Goal: Use online tool/utility: Utilize a website feature to perform a specific function

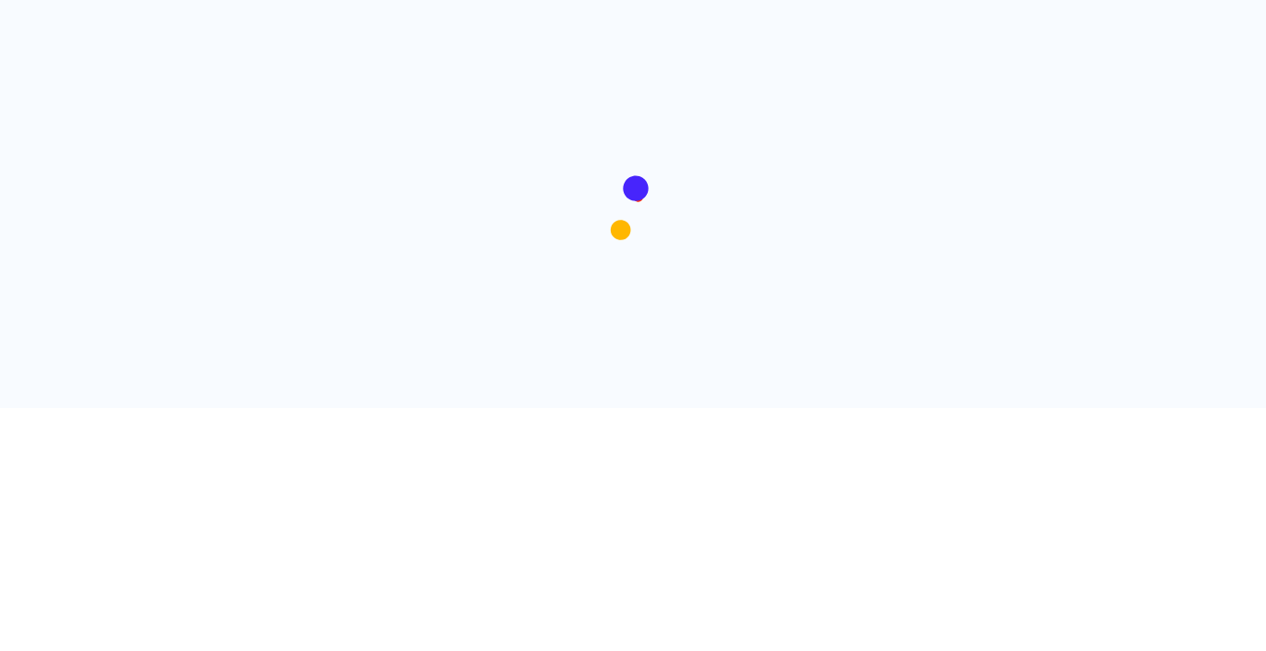
click at [750, 360] on div at bounding box center [633, 204] width 1112 height 408
click at [658, 335] on div at bounding box center [633, 204] width 1112 height 408
click at [373, 361] on div at bounding box center [633, 204] width 1112 height 408
click at [679, 305] on div at bounding box center [633, 204] width 1112 height 408
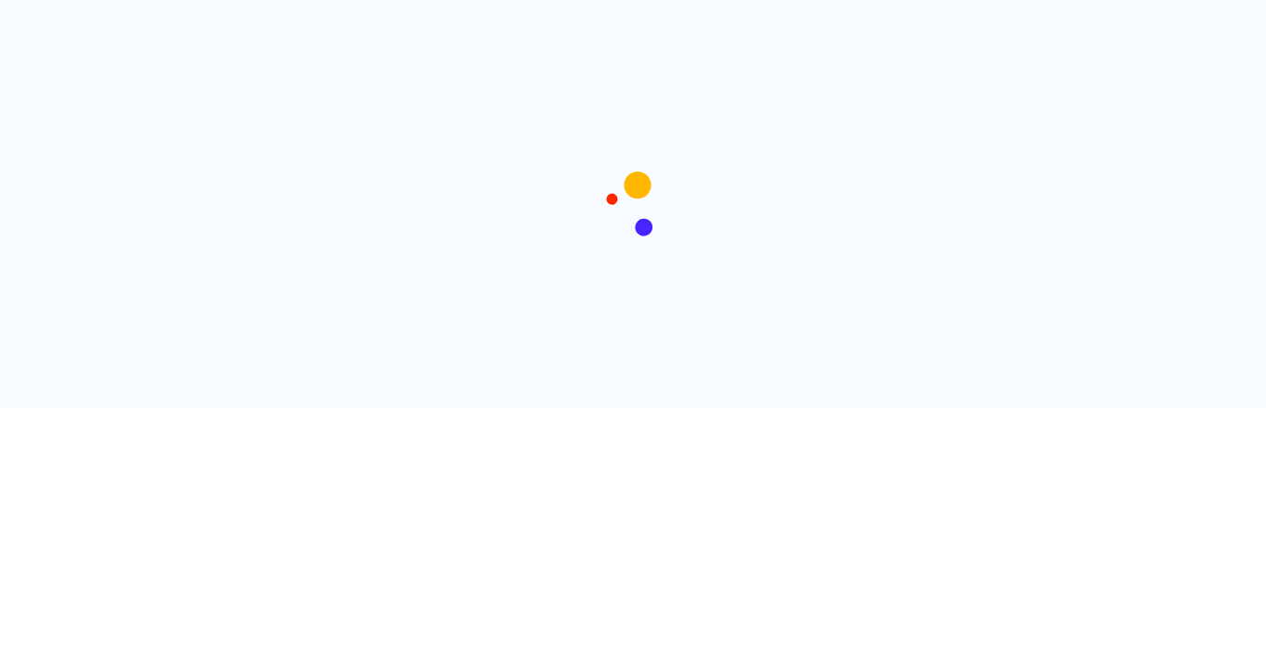
drag, startPoint x: 679, startPoint y: 305, endPoint x: 23, endPoint y: 313, distance: 656.3
click at [676, 305] on div at bounding box center [633, 204] width 1112 height 408
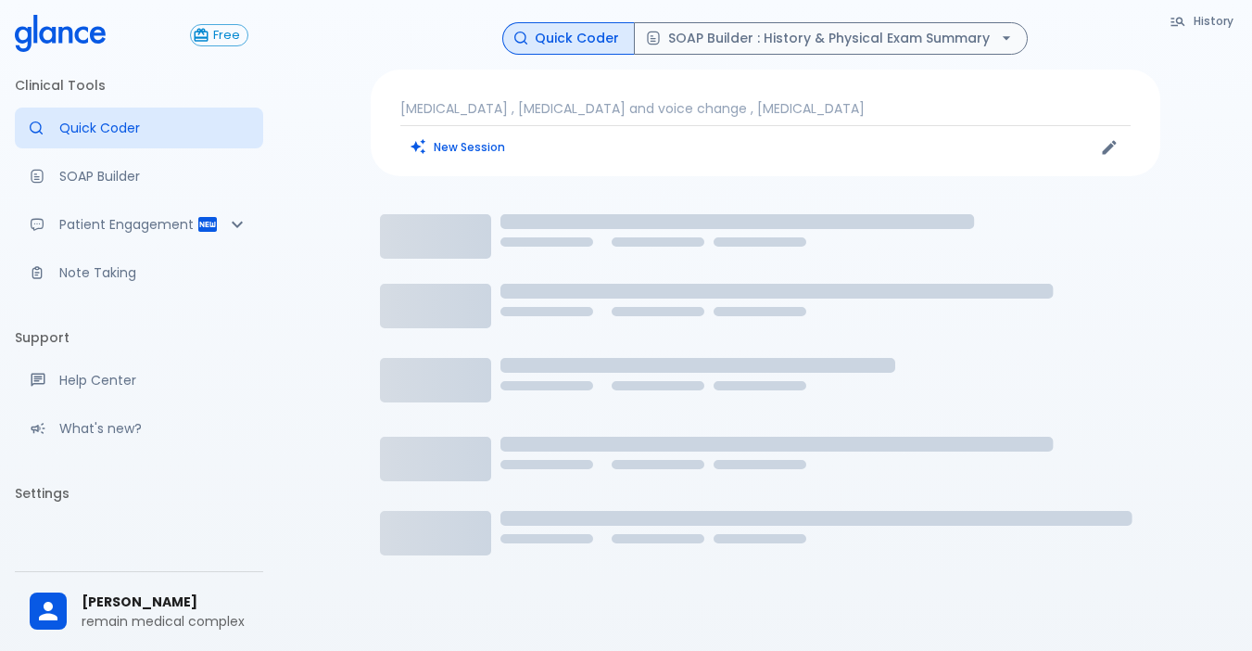
click at [618, 97] on div "[MEDICAL_DATA] , [MEDICAL_DATA] and voice change , [MEDICAL_DATA] New Session" at bounding box center [766, 123] width 790 height 107
click at [618, 108] on p "[MEDICAL_DATA] , [MEDICAL_DATA] and voice change , [MEDICAL_DATA]" at bounding box center [765, 108] width 730 height 19
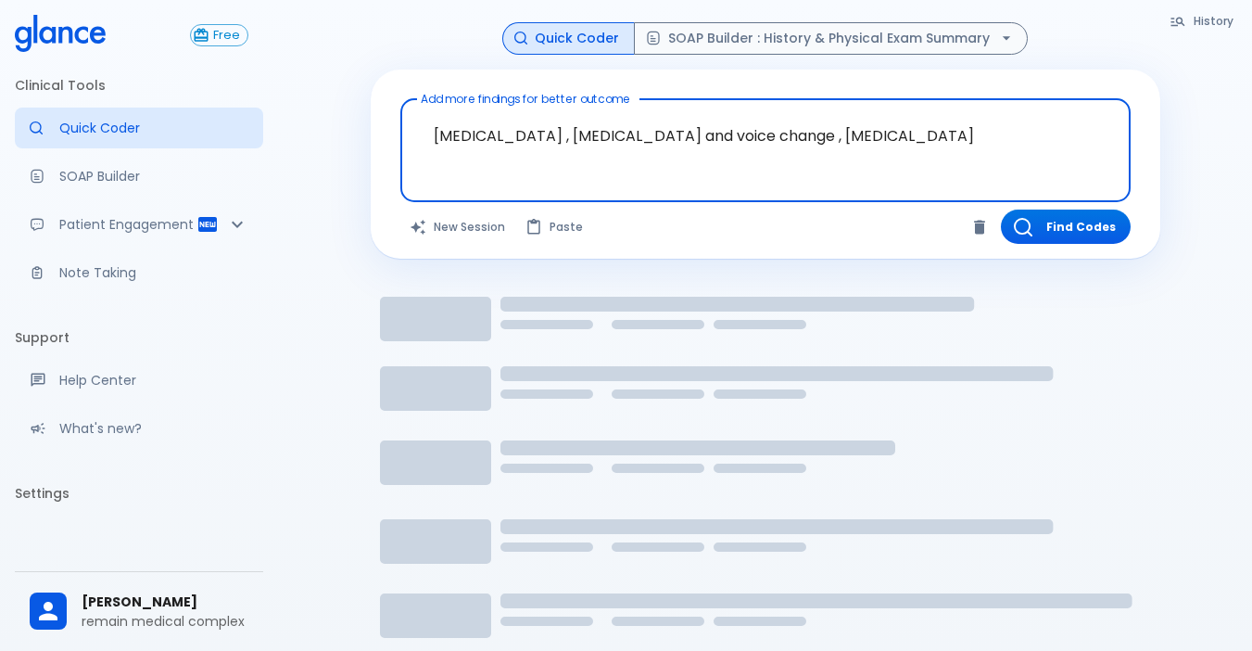
drag, startPoint x: 972, startPoint y: 146, endPoint x: 327, endPoint y: 154, distance: 645.2
click at [327, 154] on div "History Quick Coder SOAP Builder : History & Physical Exam Summary Add more fin…" at bounding box center [765, 389] width 974 height 778
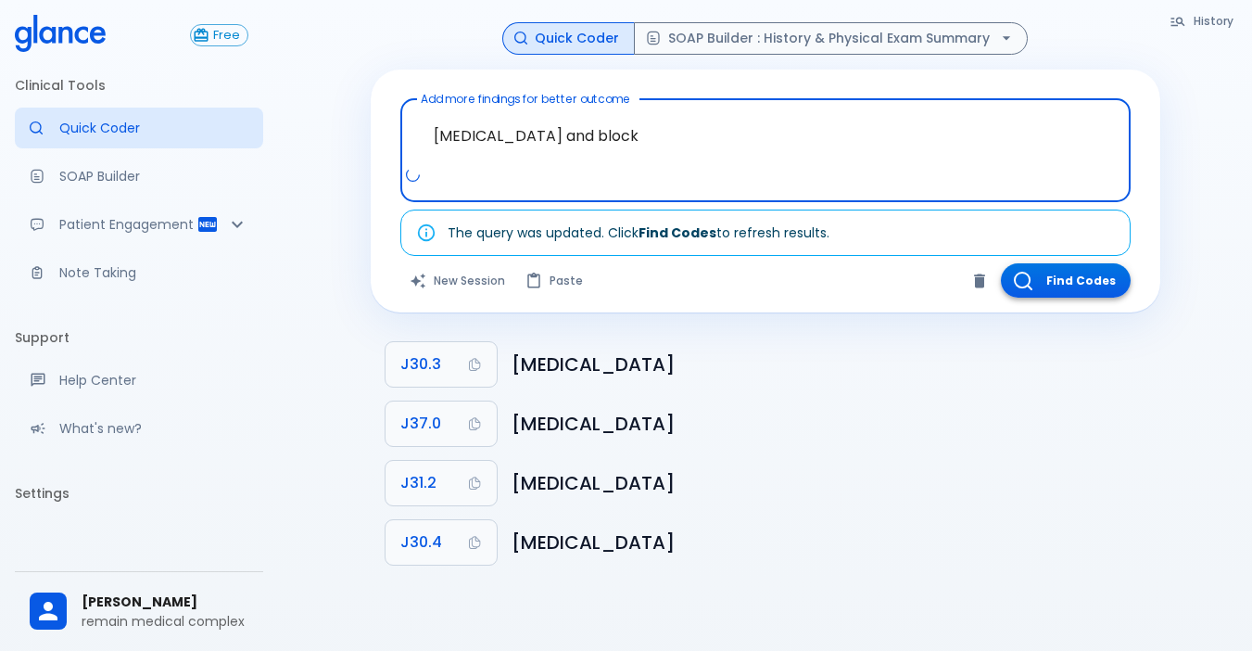
type textarea "[MEDICAL_DATA] and block"
click at [1067, 274] on button "Find Codes" at bounding box center [1066, 280] width 130 height 34
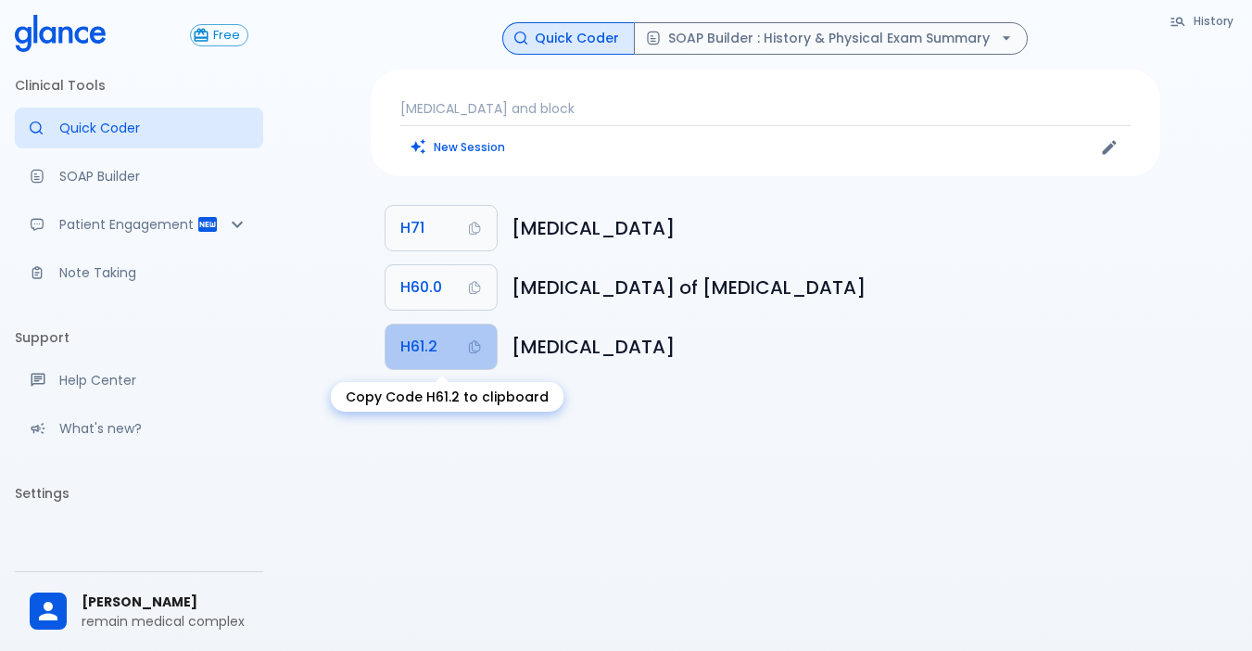
click at [433, 344] on span "H61.2" at bounding box center [418, 347] width 37 height 26
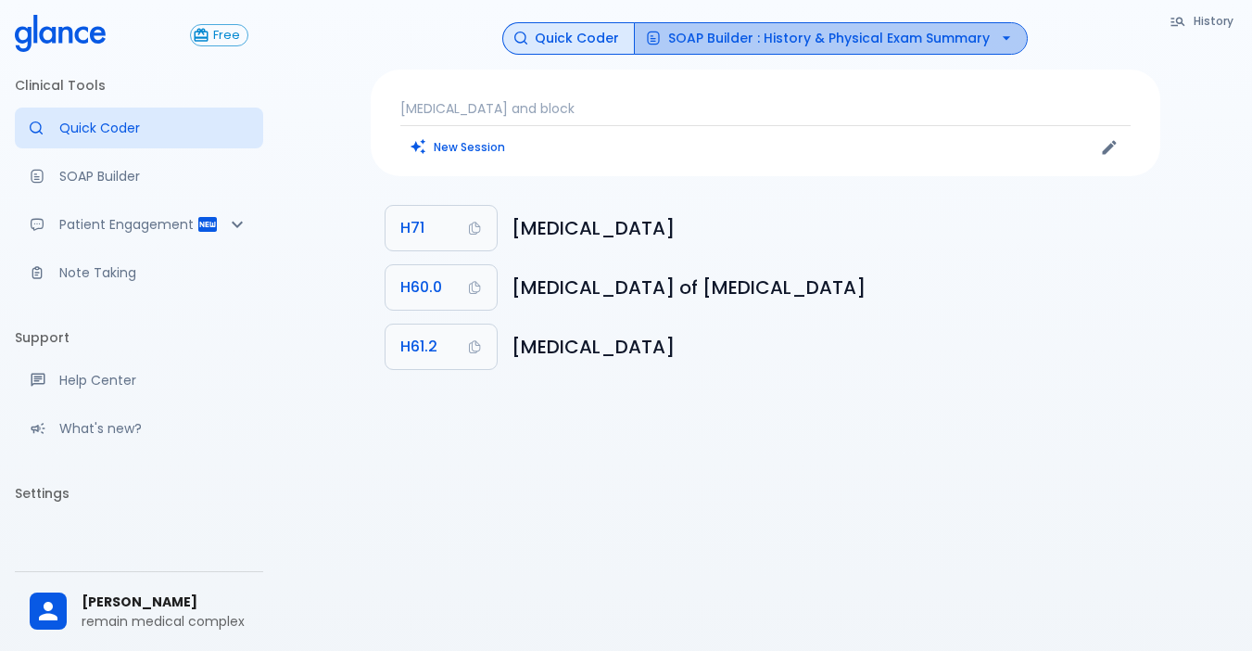
click at [895, 40] on button "SOAP Builder : History & Physical Exam Summary" at bounding box center [831, 38] width 394 height 32
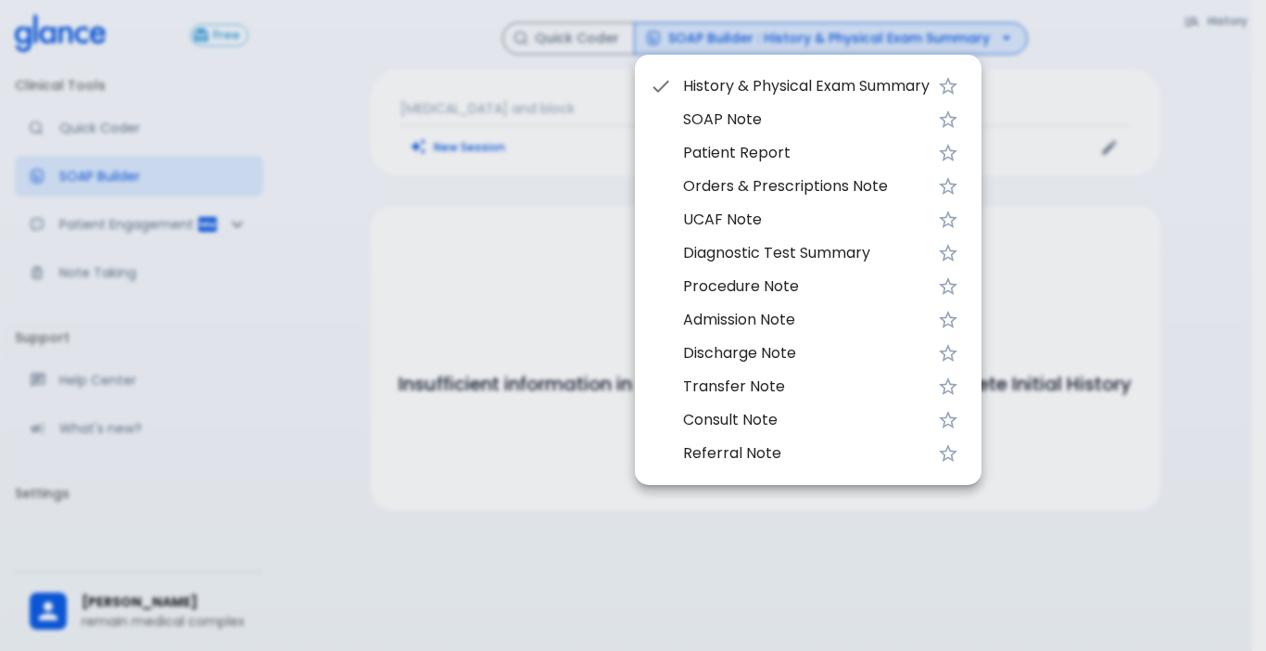
click at [787, 291] on span "Procedure Note" at bounding box center [806, 286] width 247 height 22
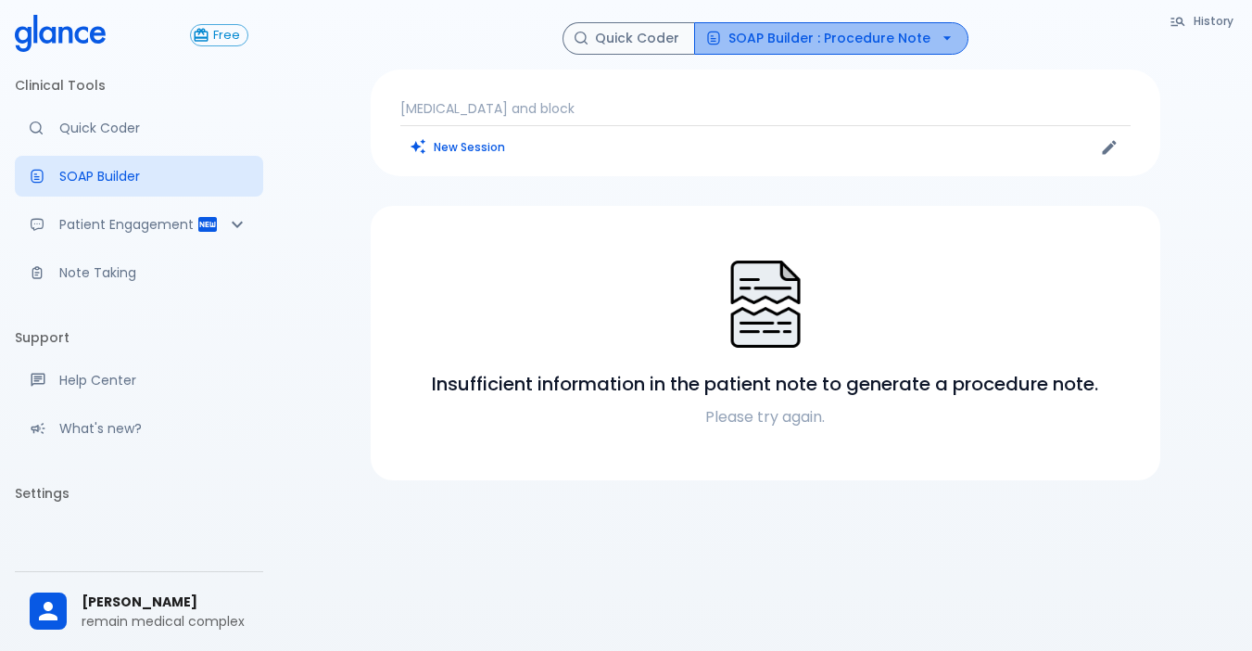
click at [938, 36] on icon "button" at bounding box center [947, 38] width 19 height 19
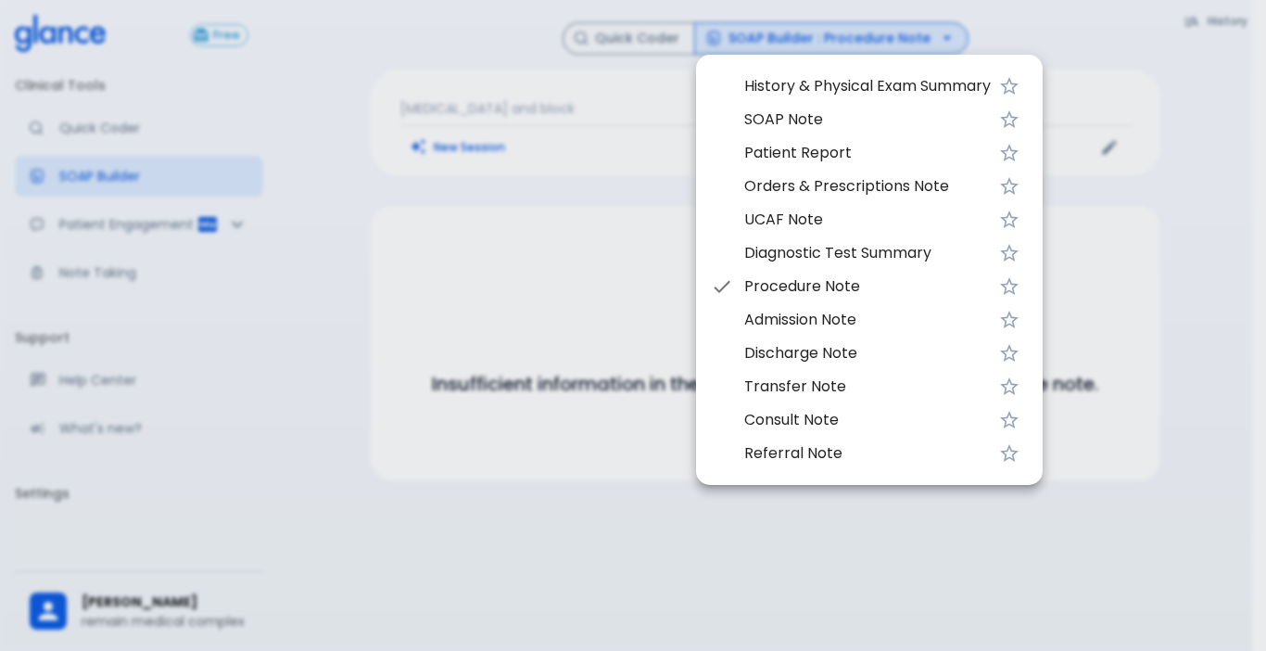
click at [840, 91] on span "History & Physical Exam Summary" at bounding box center [867, 86] width 247 height 22
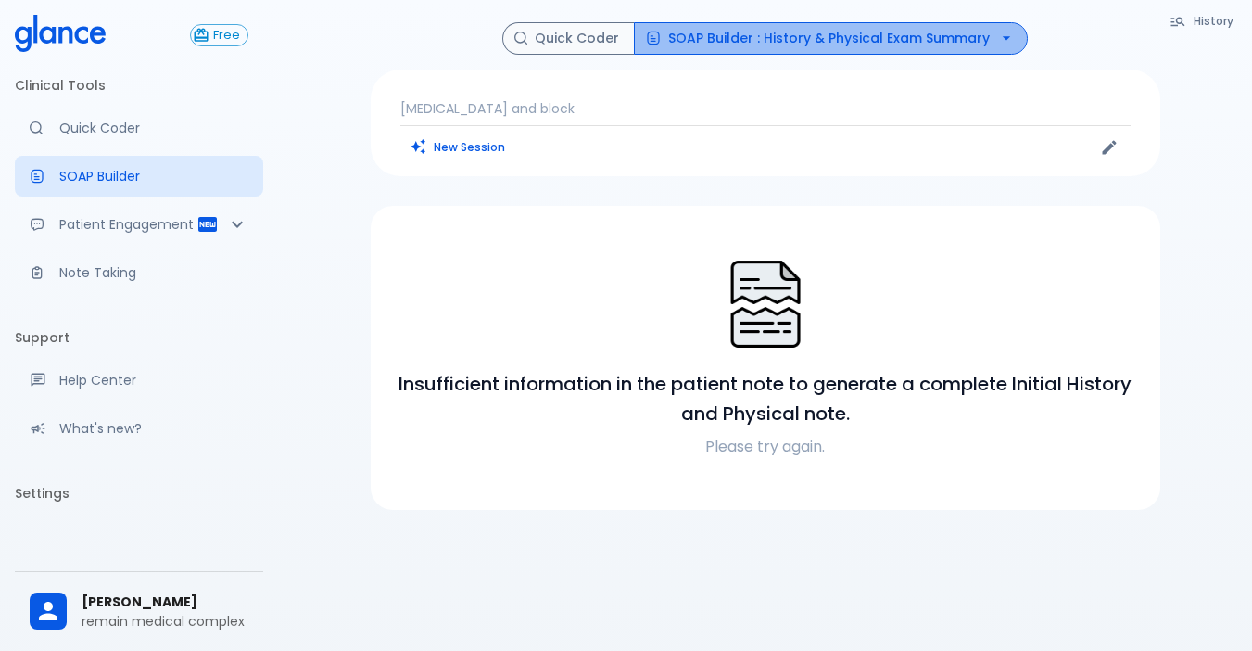
click at [940, 36] on button "SOAP Builder : History & Physical Exam Summary" at bounding box center [831, 38] width 394 height 32
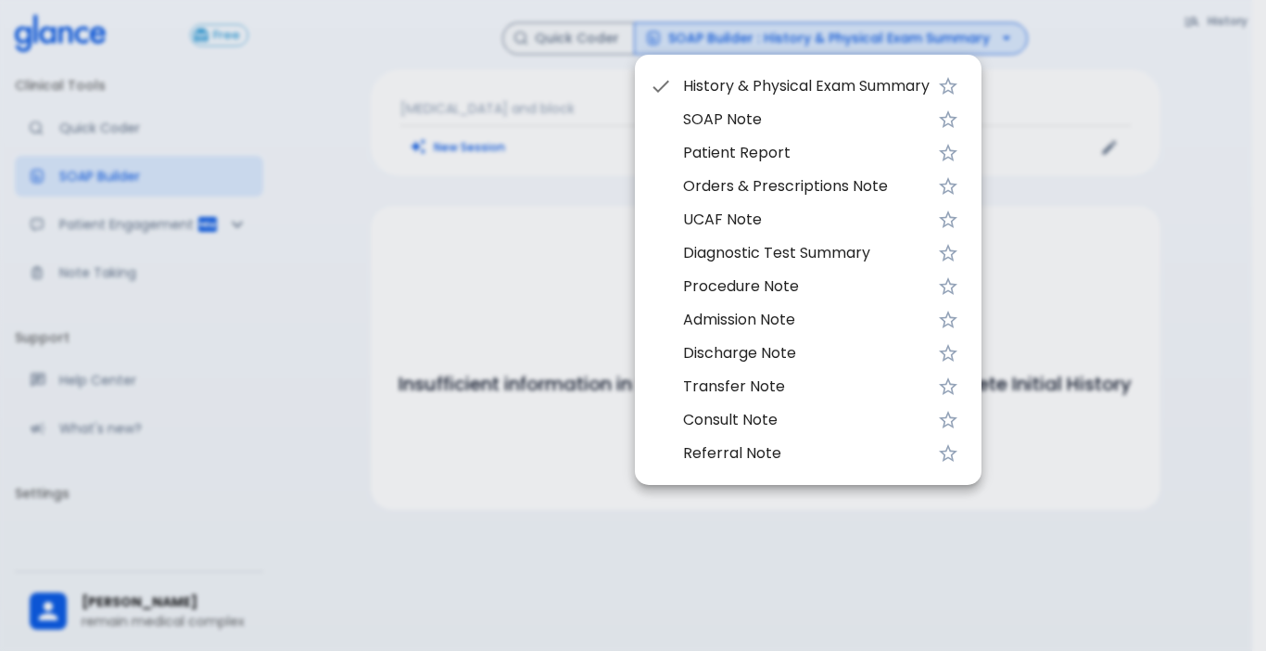
click at [754, 122] on span "SOAP Note" at bounding box center [806, 119] width 247 height 22
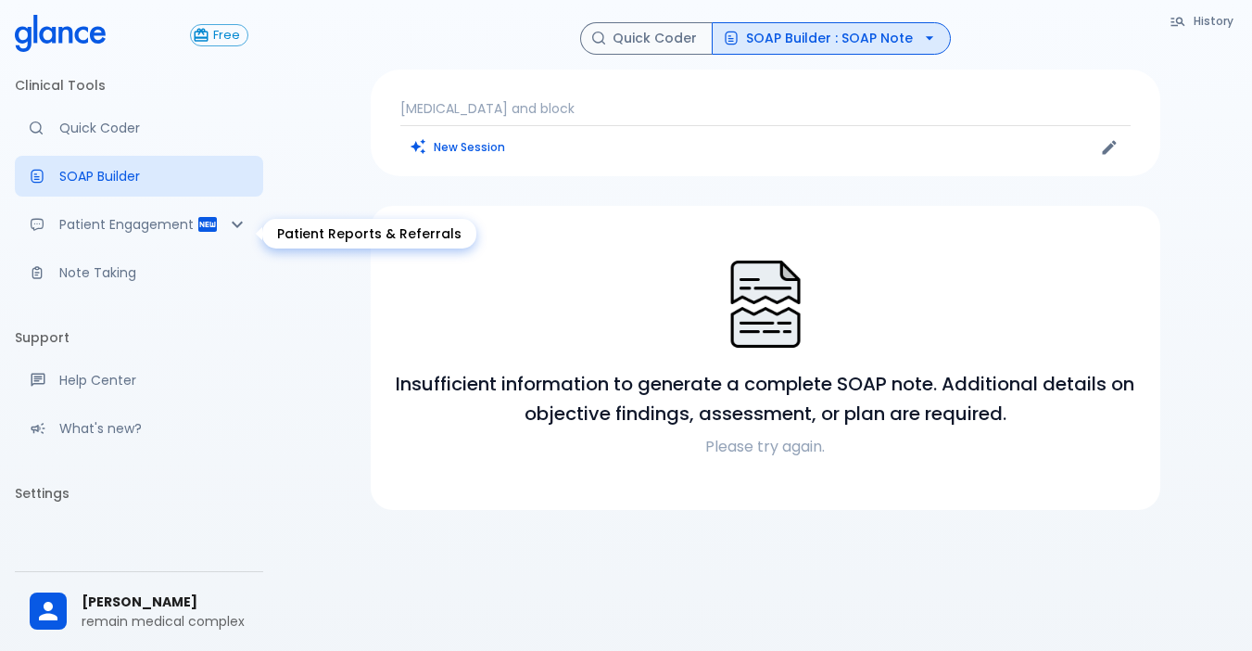
click at [227, 235] on icon "Patient Reports & Referrals" at bounding box center [237, 224] width 22 height 22
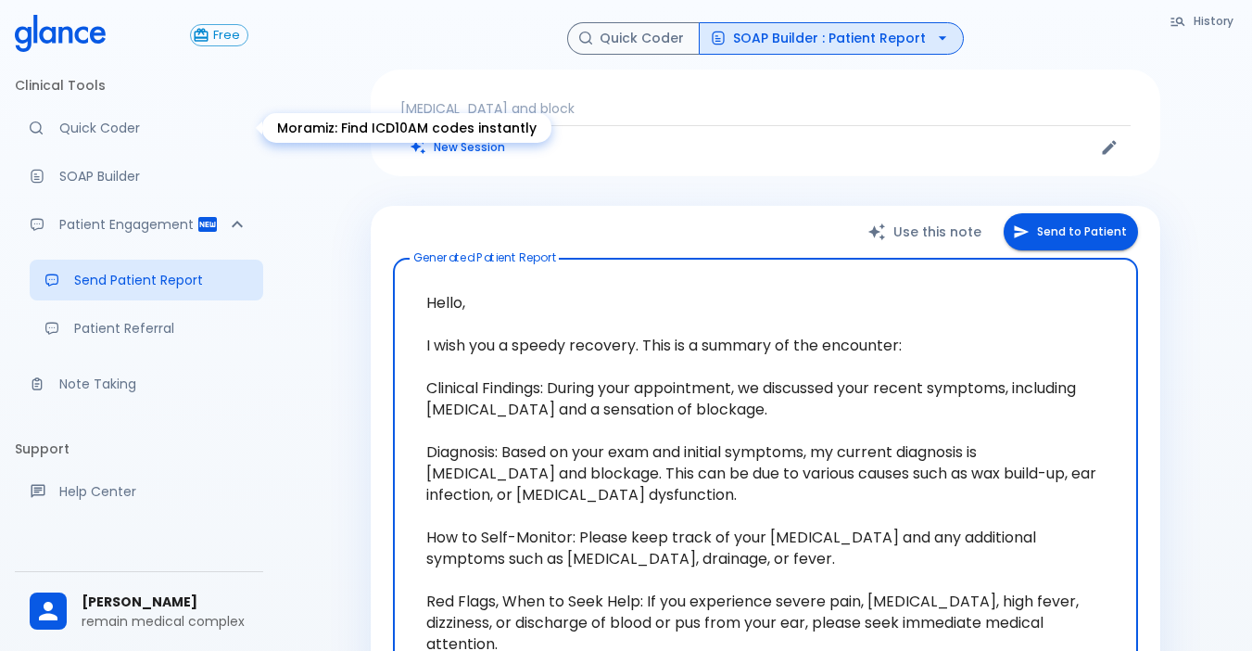
click at [65, 137] on p "Quick Coder" at bounding box center [153, 128] width 189 height 19
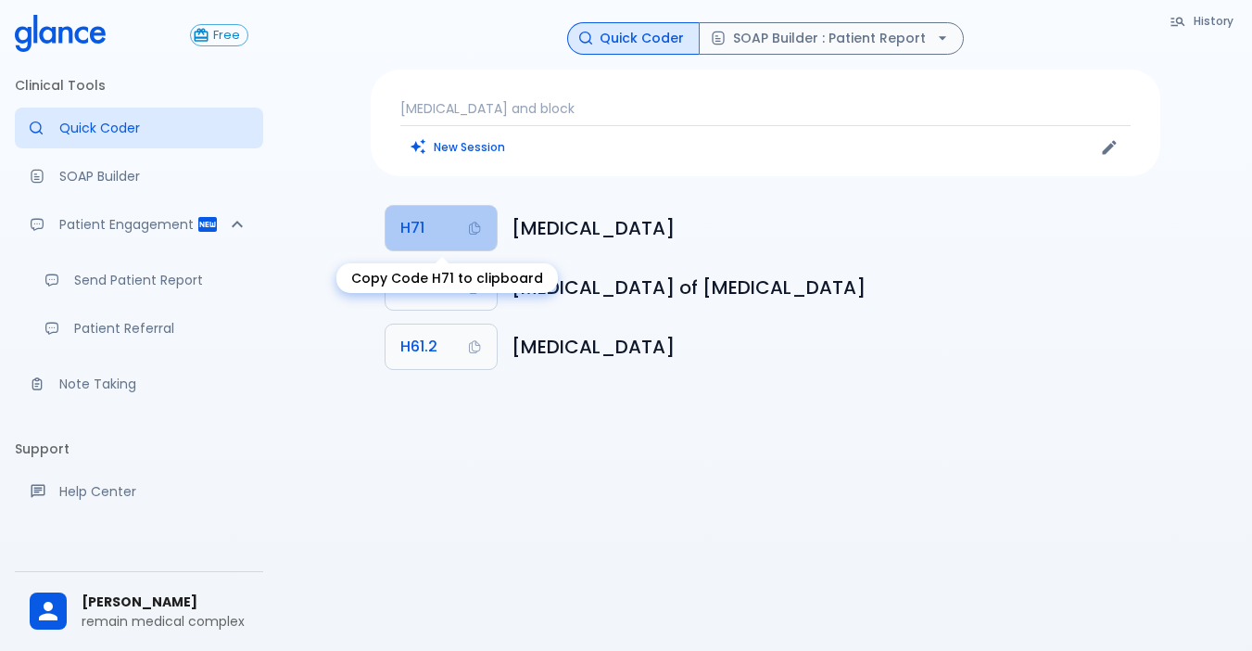
click at [410, 227] on span "H71" at bounding box center [412, 228] width 24 height 26
